Goal: Task Accomplishment & Management: Use online tool/utility

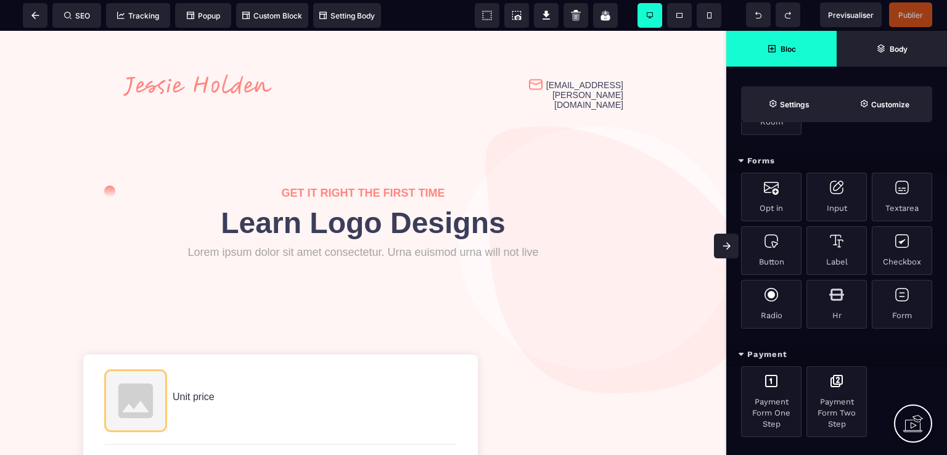
scroll to position [742, 0]
click at [744, 342] on div "Payment" at bounding box center [836, 352] width 221 height 23
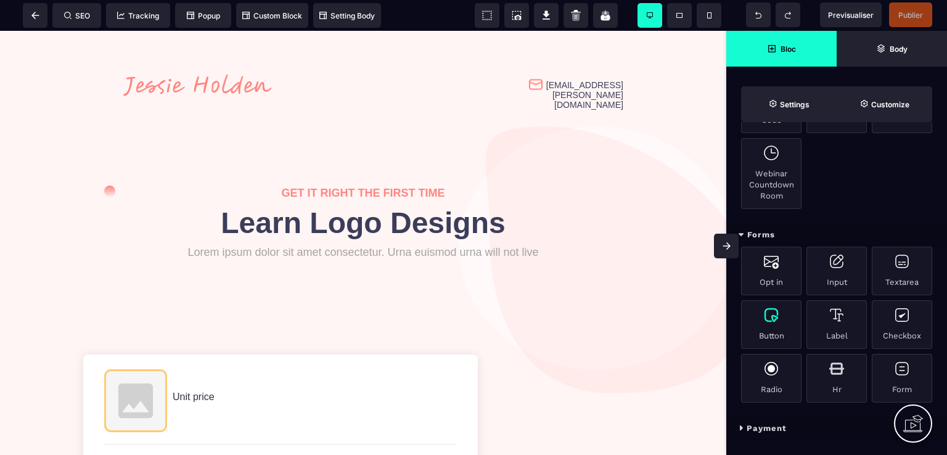
scroll to position [657, 0]
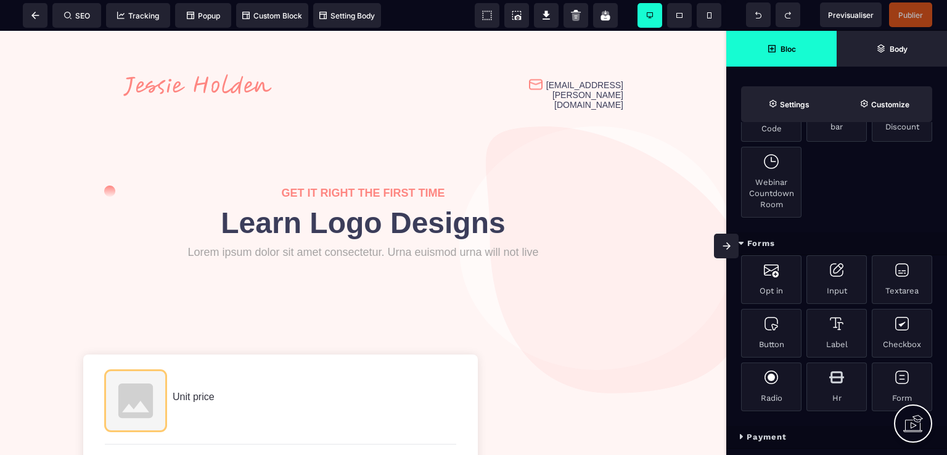
click at [742, 433] on icon at bounding box center [741, 437] width 5 height 8
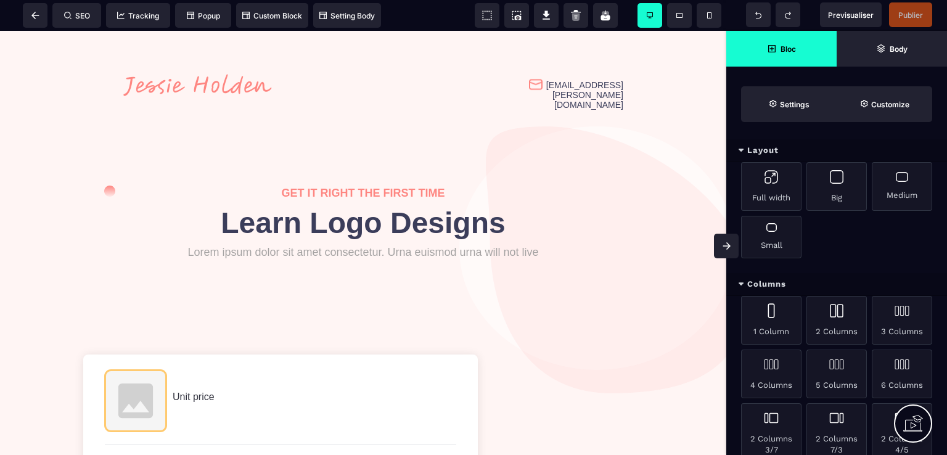
scroll to position [0, 0]
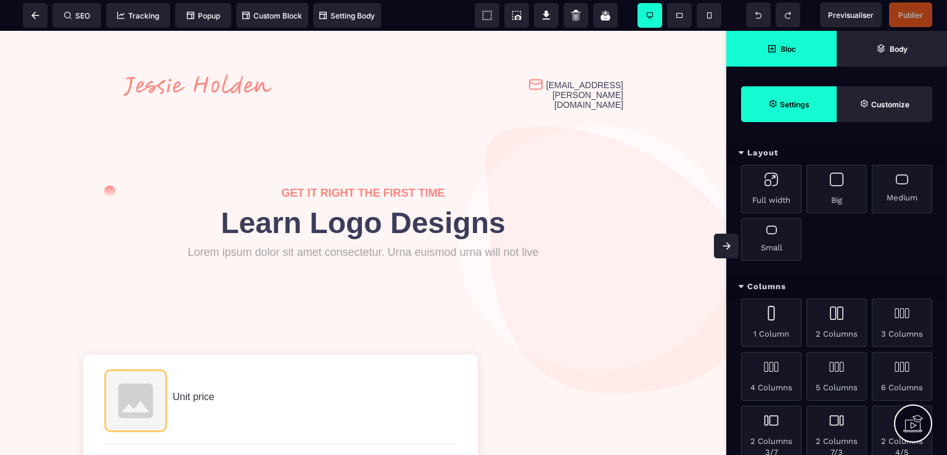
click at [797, 104] on strong "Settings" at bounding box center [795, 104] width 30 height 9
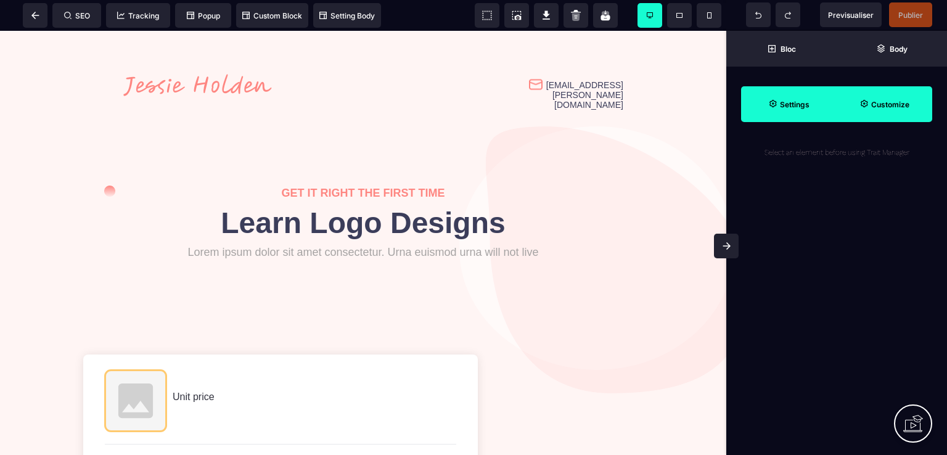
click at [876, 107] on strong "Customize" at bounding box center [890, 104] width 38 height 9
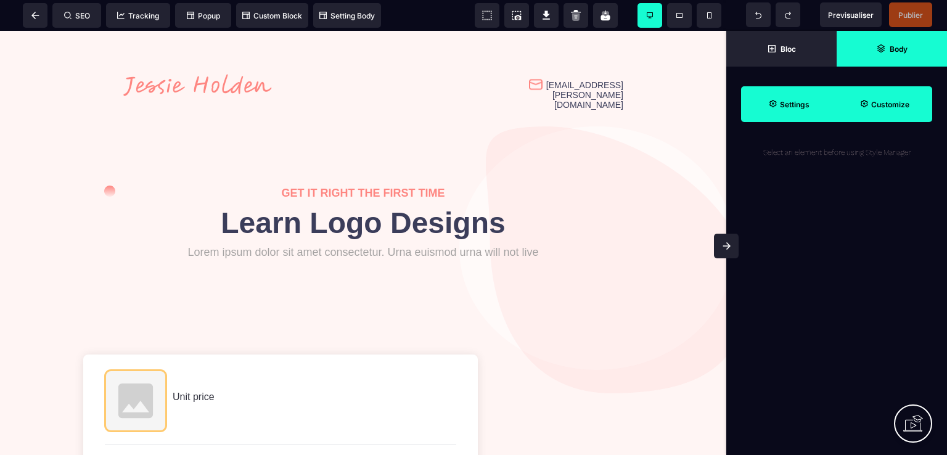
click at [886, 54] on span "Body" at bounding box center [892, 49] width 110 height 36
click at [41, 18] on span at bounding box center [35, 15] width 25 height 25
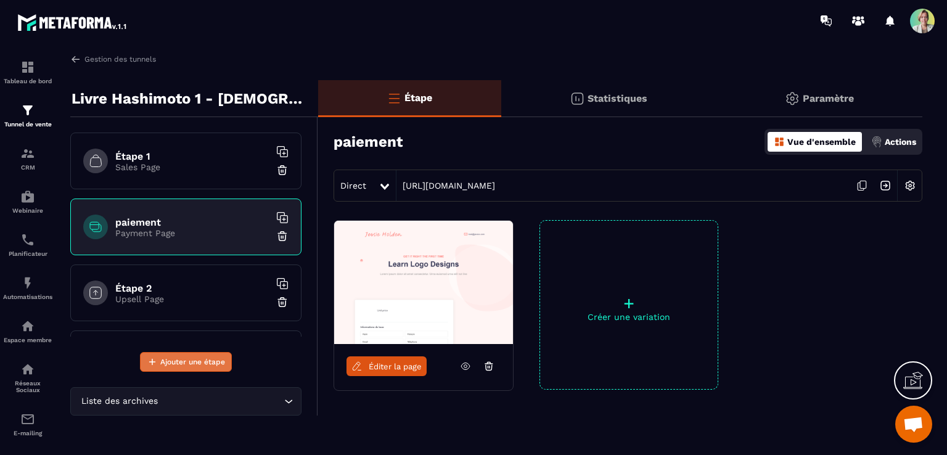
click at [202, 363] on span "Ajouter une étape" at bounding box center [192, 362] width 65 height 12
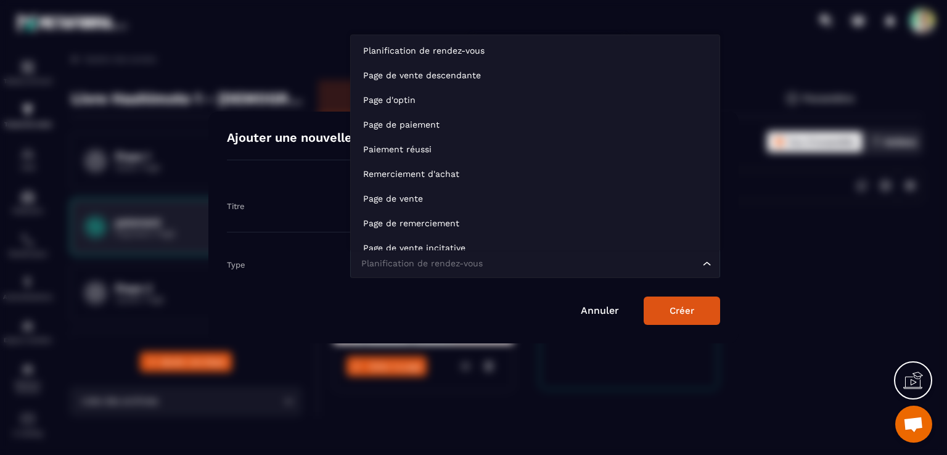
click at [373, 262] on div "Planification de rendez-vous" at bounding box center [529, 264] width 344 height 14
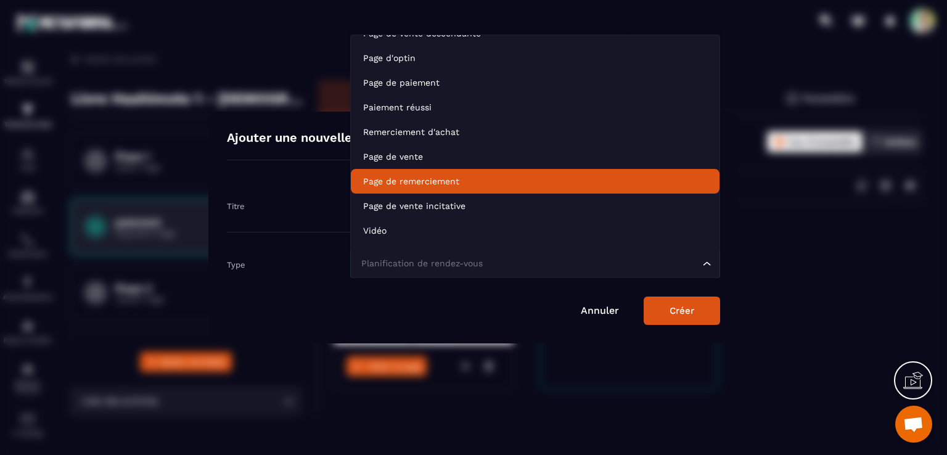
scroll to position [62, 0]
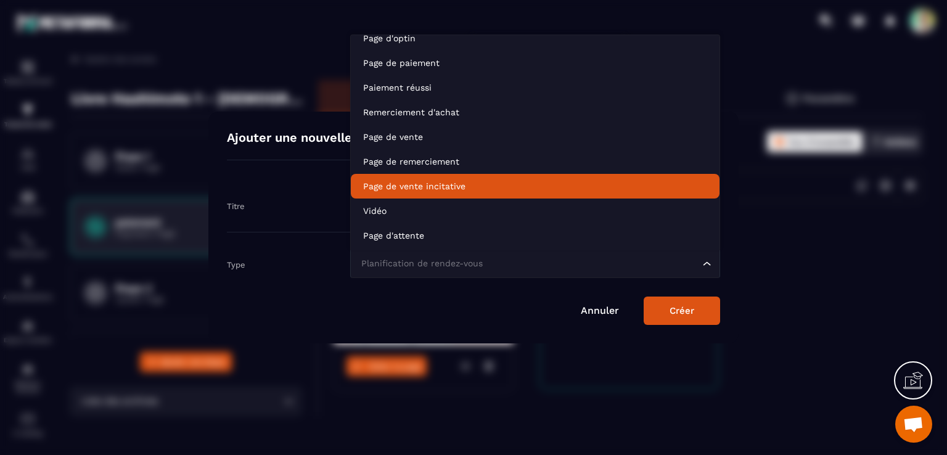
click at [418, 191] on p "Page de vente incitative" at bounding box center [535, 186] width 344 height 12
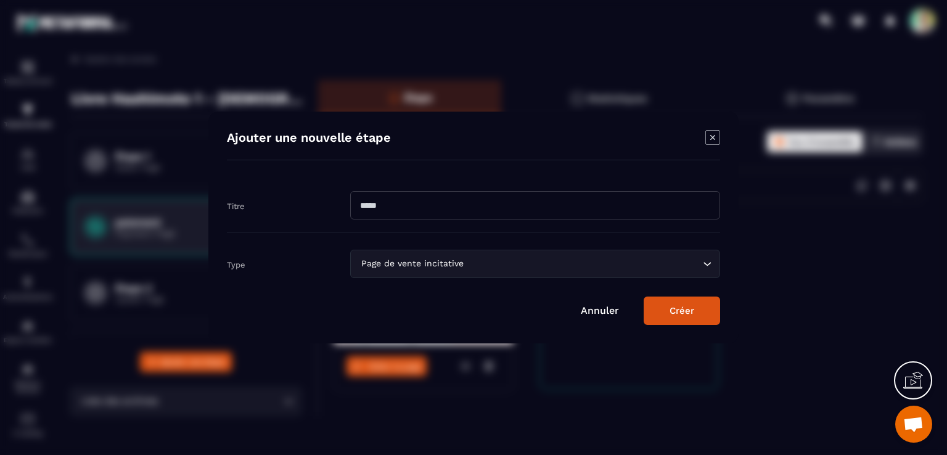
click at [418, 199] on input "Modal window" at bounding box center [535, 205] width 370 height 28
type input "**********"
click at [671, 306] on button "Créer" at bounding box center [682, 311] width 76 height 28
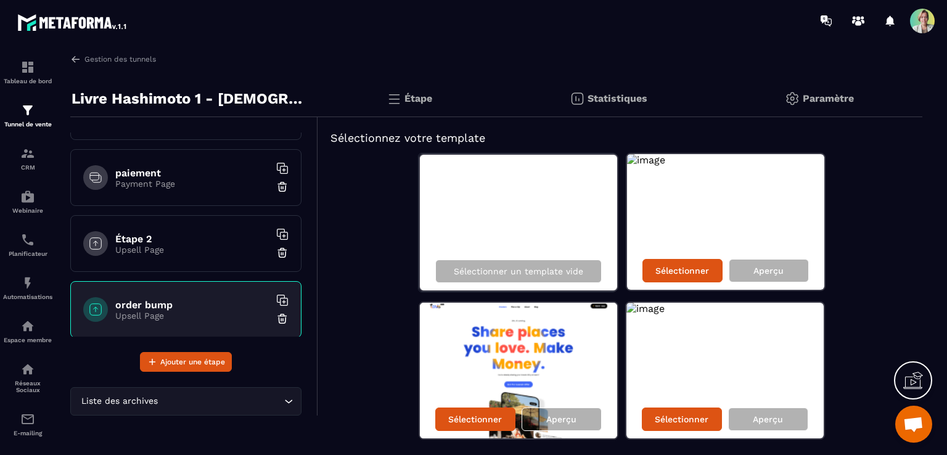
scroll to position [111, 0]
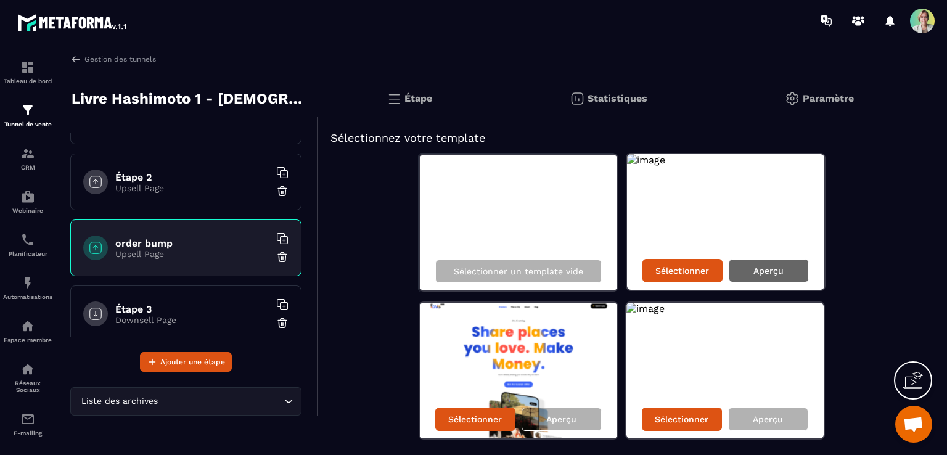
click at [755, 266] on p "Aperçu" at bounding box center [769, 271] width 30 height 10
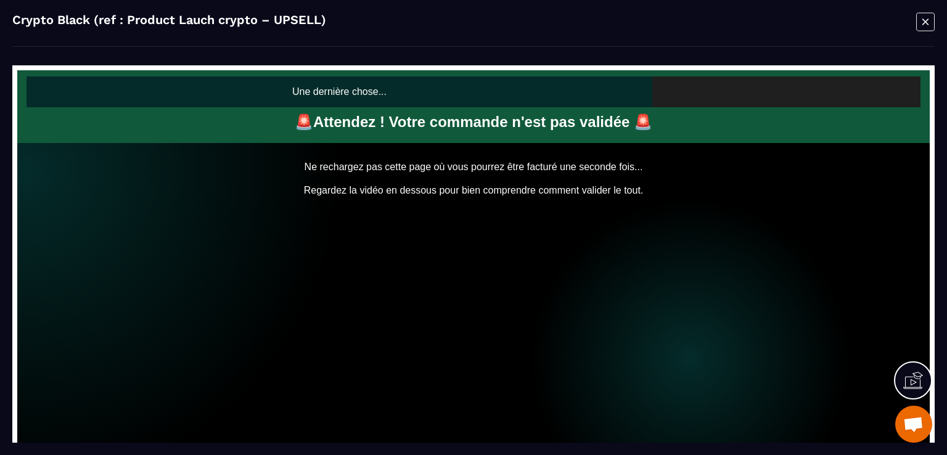
scroll to position [0, 0]
